Goal: Transaction & Acquisition: Purchase product/service

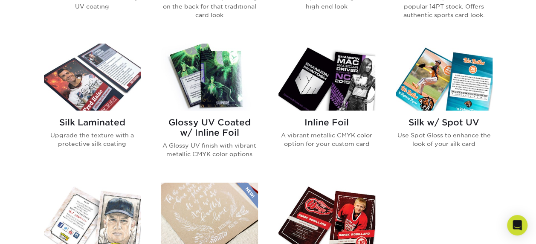
scroll to position [512, 0]
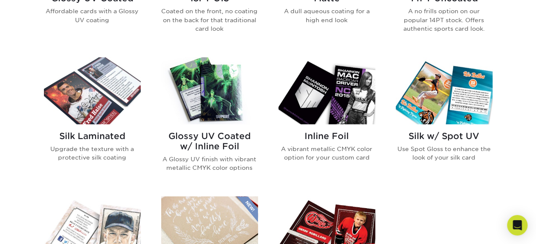
click at [206, 108] on img at bounding box center [209, 90] width 97 height 67
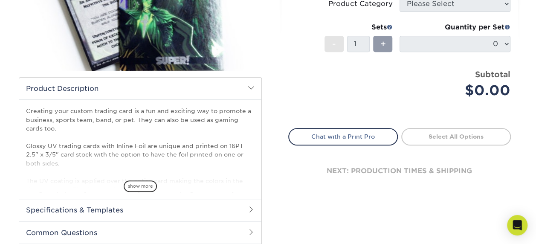
scroll to position [171, 0]
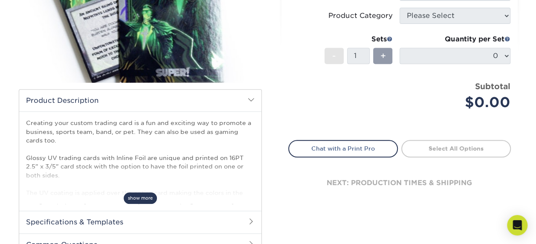
click at [138, 194] on span "show more" at bounding box center [140, 198] width 33 height 12
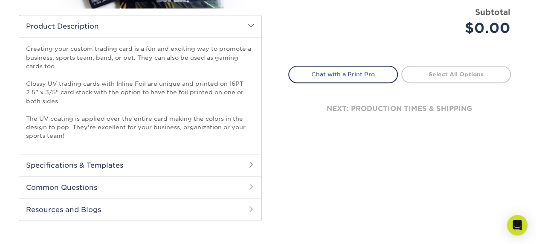
scroll to position [256, 0]
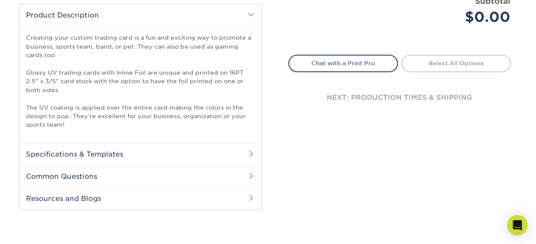
click at [251, 151] on span at bounding box center [251, 153] width 7 height 7
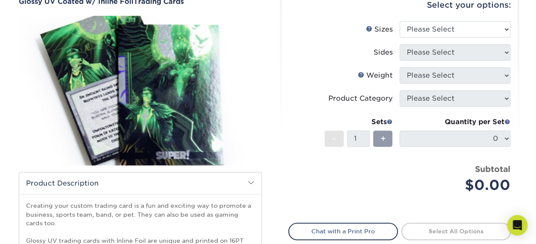
scroll to position [43, 0]
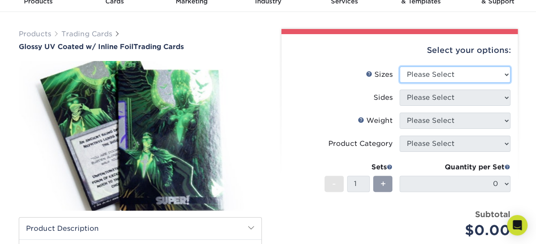
click at [440, 74] on select "Please Select 2.5" x 3.5"" at bounding box center [454, 75] width 111 height 16
select select "2.50x3.50"
click at [399, 67] on select "Please Select 2.5" x 3.5"" at bounding box center [454, 75] width 111 height 16
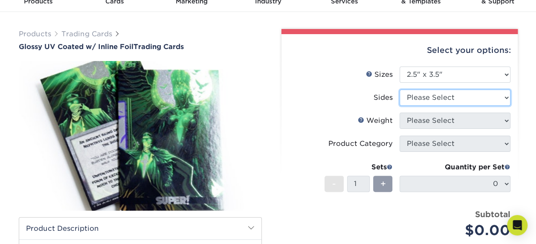
click at [427, 96] on select "Please Select Print Both Sides - Foil Back Only Print Both Sides - Foil Both Si…" at bounding box center [454, 98] width 111 height 16
click at [399, 90] on select "Please Select Print Both Sides - Foil Back Only Print Both Sides - Foil Both Si…" at bounding box center [454, 98] width 111 height 16
click at [440, 95] on select "Please Select Print Both Sides - Foil Back Only Print Both Sides - Foil Both Si…" at bounding box center [454, 98] width 111 height 16
select select "2ba18f74-0f96-487e-8b6e-985b404b3305"
click at [399, 90] on select "Please Select Print Both Sides - Foil Back Only Print Both Sides - Foil Both Si…" at bounding box center [454, 98] width 111 height 16
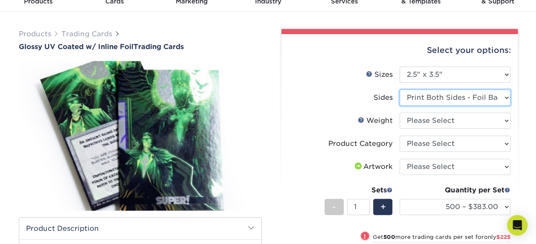
click at [475, 100] on select "Please Select Print Both Sides - Foil Back Only Print Both Sides - Foil Both Si…" at bounding box center [454, 98] width 111 height 16
click at [476, 100] on select "Please Select Print Both Sides - Foil Back Only Print Both Sides - Foil Both Si…" at bounding box center [454, 98] width 111 height 16
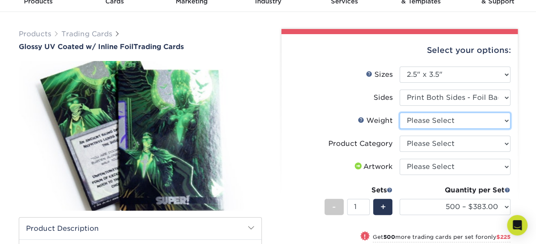
click at [455, 119] on select "Please Select 16PT" at bounding box center [454, 121] width 111 height 16
select select "16PT"
click at [399, 113] on select "Please Select 16PT" at bounding box center [454, 121] width 111 height 16
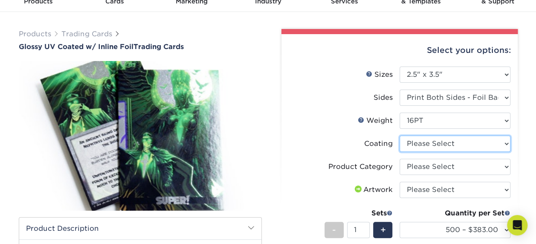
click at [456, 145] on select at bounding box center [454, 144] width 111 height 16
select select "ae367451-b2b8-45df-a344-0f05b6a12993"
click at [399, 136] on select at bounding box center [454, 144] width 111 height 16
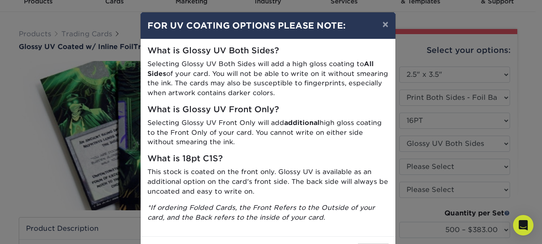
click at [529, 144] on div "× FOR UV COATING OPTIONS PLEASE NOTE: What is Glossy UV Both Sides? Selecting G…" at bounding box center [271, 122] width 542 height 244
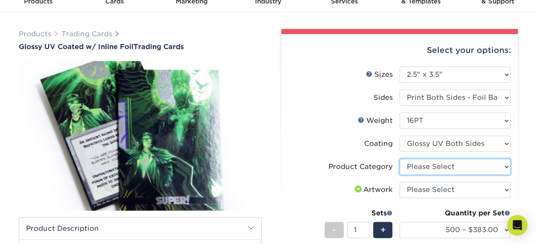
click at [471, 169] on select "Please Select Trading Cards" at bounding box center [454, 167] width 111 height 16
select select "c2f9bce9-36c2-409d-b101-c29d9d031e18"
click at [399, 159] on select "Please Select Trading Cards" at bounding box center [454, 167] width 111 height 16
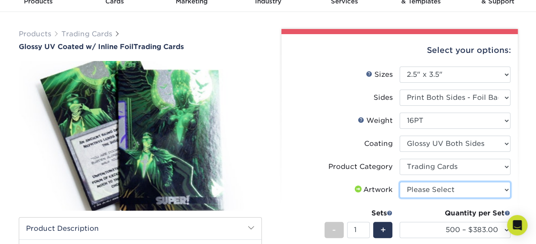
click at [424, 188] on select "Please Select I will upload files I need a design - $100" at bounding box center [454, 190] width 111 height 16
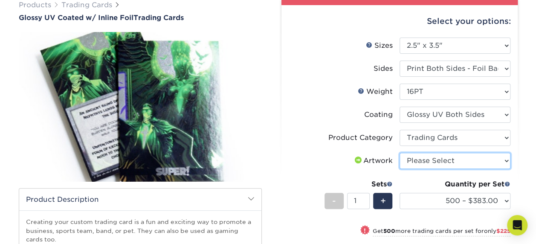
scroll to position [85, 0]
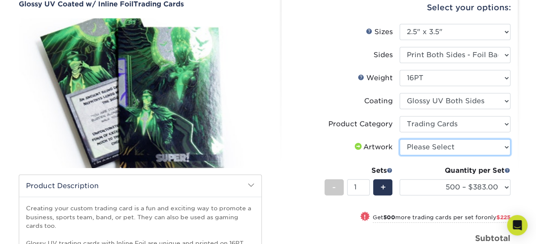
click at [428, 151] on select "Please Select I will upload files I need a design - $100" at bounding box center [454, 147] width 111 height 16
click at [399, 139] on select "Please Select I will upload files I need a design - $100" at bounding box center [454, 147] width 111 height 16
click at [427, 149] on select "Please Select I will upload files I need a design - $100" at bounding box center [454, 147] width 111 height 16
click at [427, 147] on select "Please Select I will upload files I need a design - $100" at bounding box center [454, 147] width 111 height 16
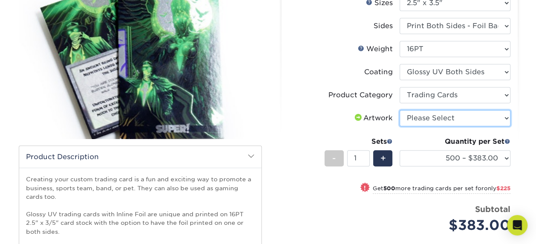
scroll to position [128, 0]
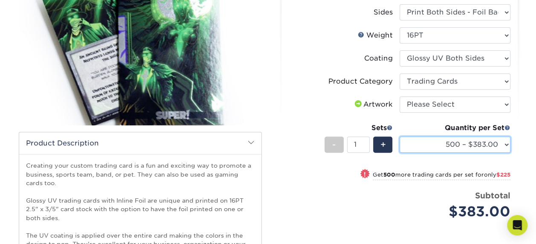
click at [505, 142] on select "500 – $383.00 1000 – $608.00 2500 – $883.00 5000 – $1252.00" at bounding box center [454, 144] width 111 height 16
click at [500, 141] on select "500 – $383.00 1000 – $608.00 2500 – $883.00 5000 – $1252.00" at bounding box center [454, 144] width 111 height 16
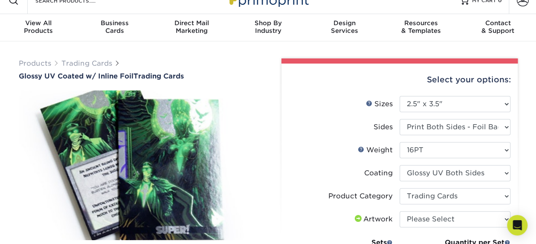
scroll to position [0, 0]
